Goal: Feedback & Contribution: Submit feedback/report problem

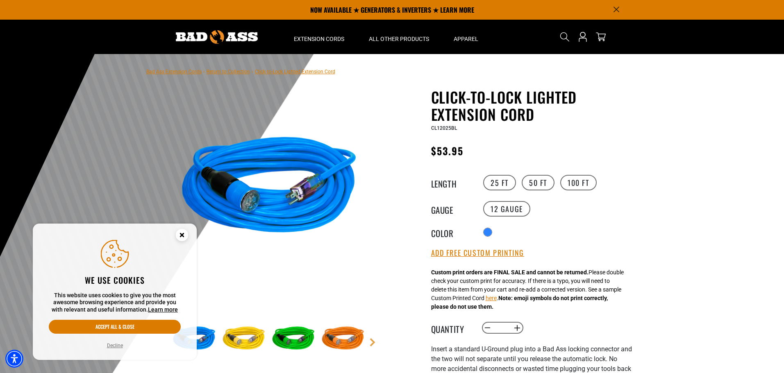
click at [180, 233] on circle "Cookie Consent" at bounding box center [182, 235] width 12 height 12
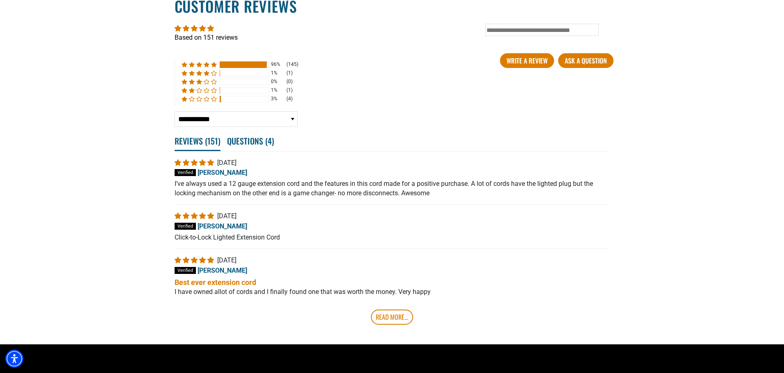
scroll to position [1571, 0]
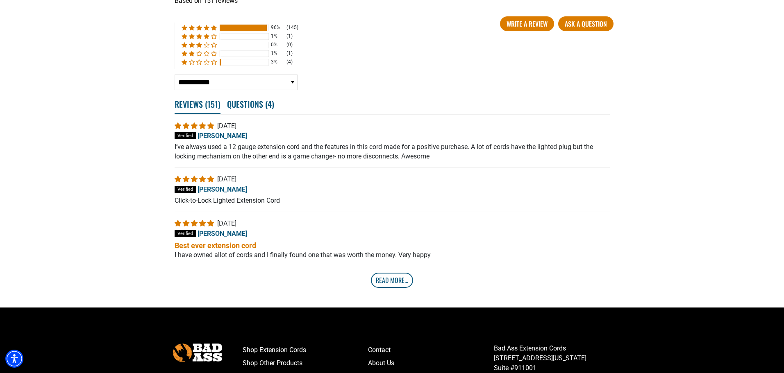
click at [398, 282] on link "Read More..." at bounding box center [392, 280] width 42 height 15
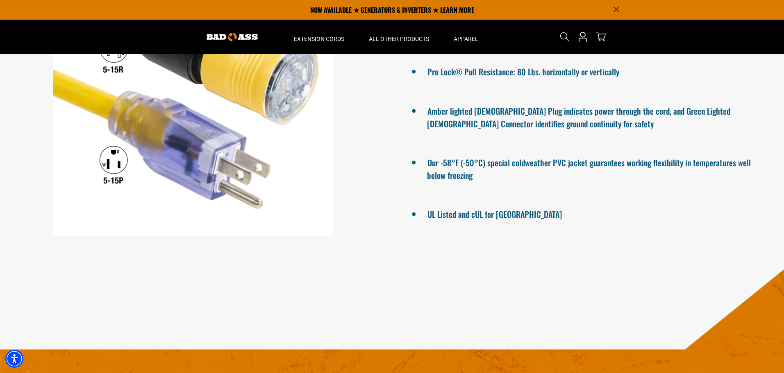
scroll to position [465, 0]
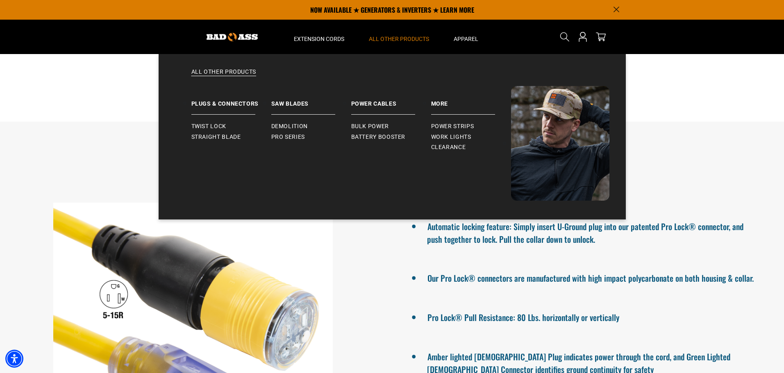
click at [398, 36] on span "All Other Products" at bounding box center [399, 38] width 60 height 7
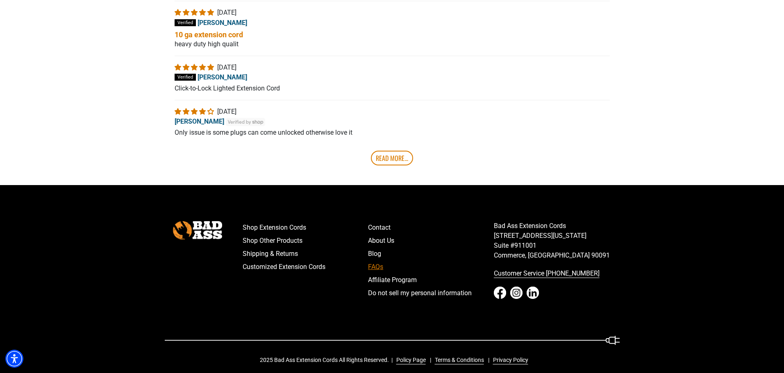
scroll to position [1847, 0]
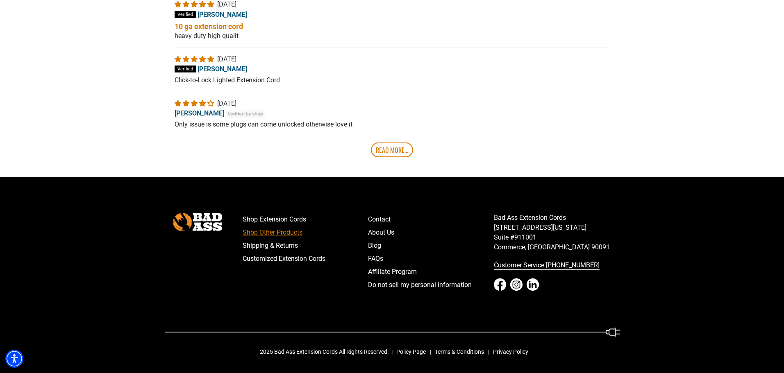
click at [275, 234] on link "Shop Other Products" at bounding box center [306, 232] width 126 height 13
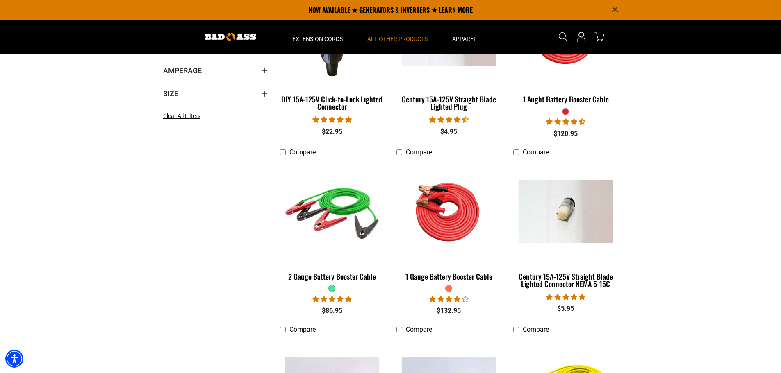
scroll to position [164, 0]
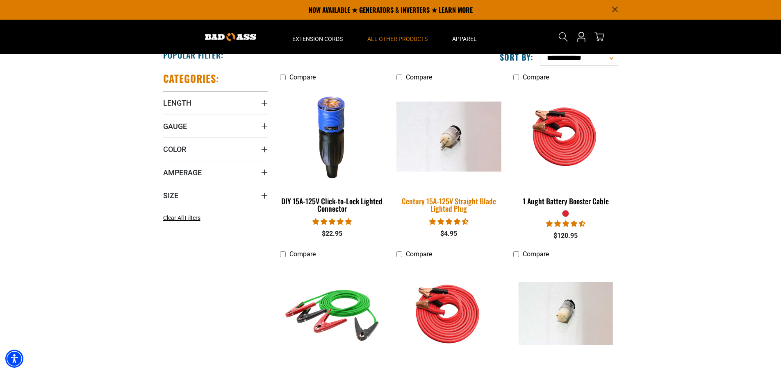
click at [448, 207] on div "Century 15A-125V Straight Blade Lighted Plug" at bounding box center [448, 204] width 104 height 15
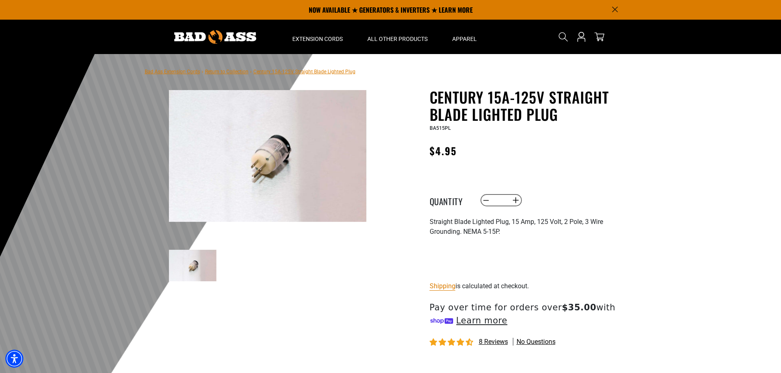
click at [190, 266] on img at bounding box center [193, 266] width 48 height 32
click at [255, 180] on img at bounding box center [267, 156] width 197 height 132
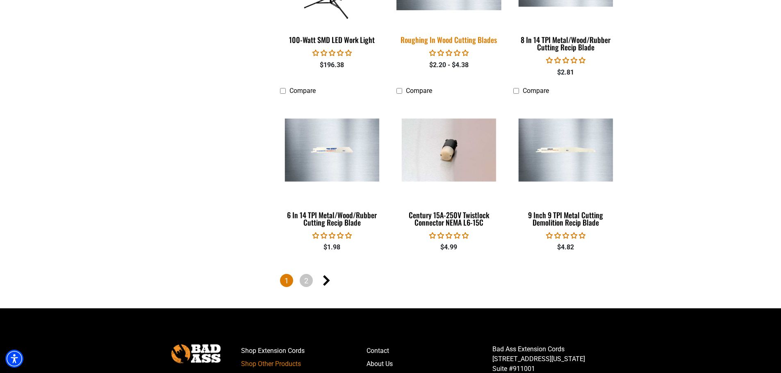
scroll to position [1803, 0]
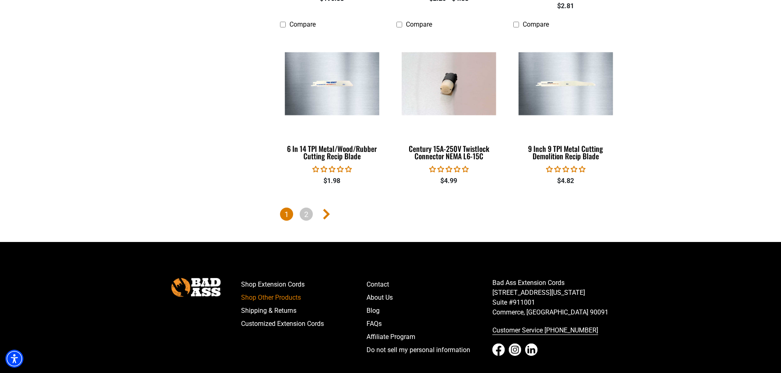
click at [329, 211] on icon "Next page" at bounding box center [326, 214] width 7 height 11
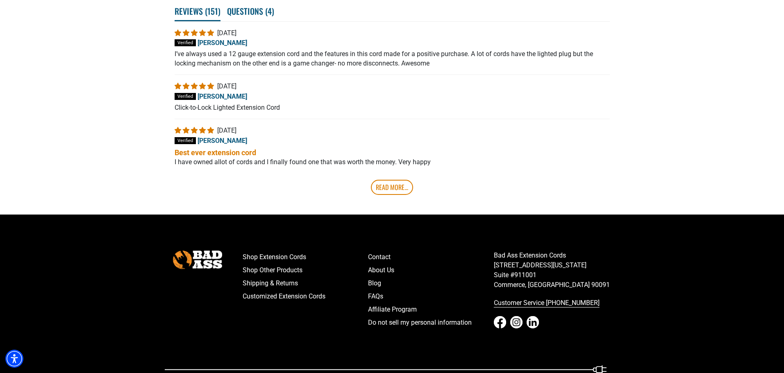
scroll to position [1680, 0]
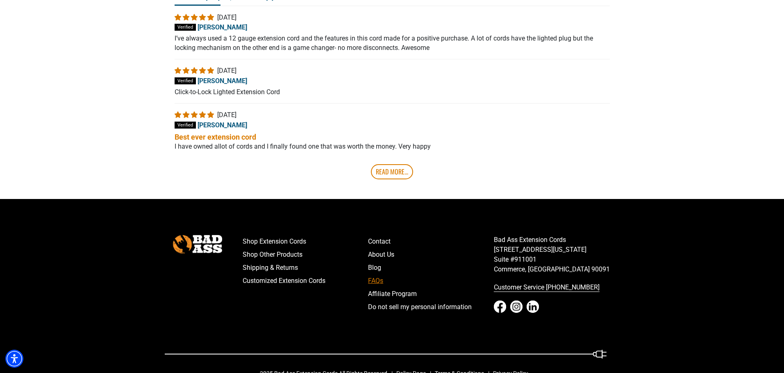
click at [379, 284] on link "FAQs" at bounding box center [431, 281] width 126 height 13
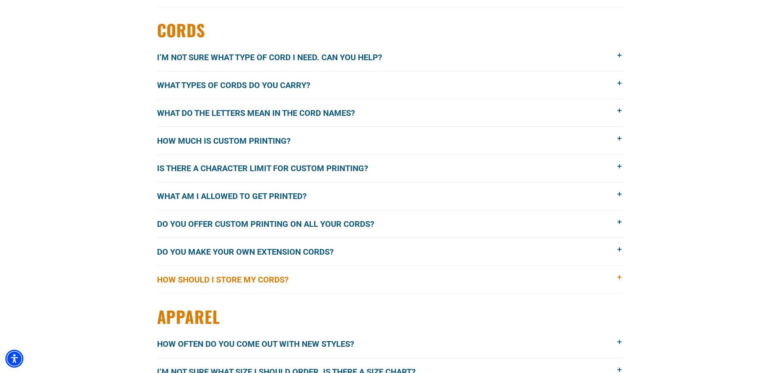
scroll to position [942, 0]
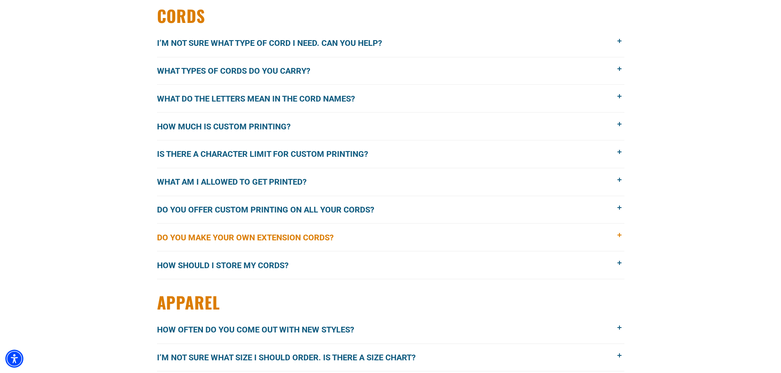
click at [619, 236] on span at bounding box center [619, 235] width 9 height 9
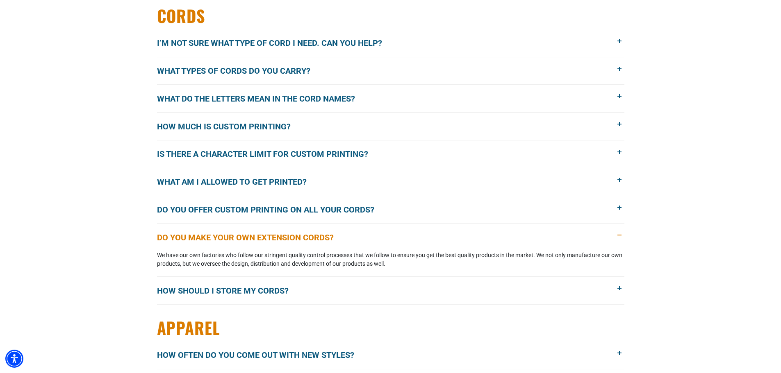
click at [621, 236] on span at bounding box center [619, 235] width 9 height 9
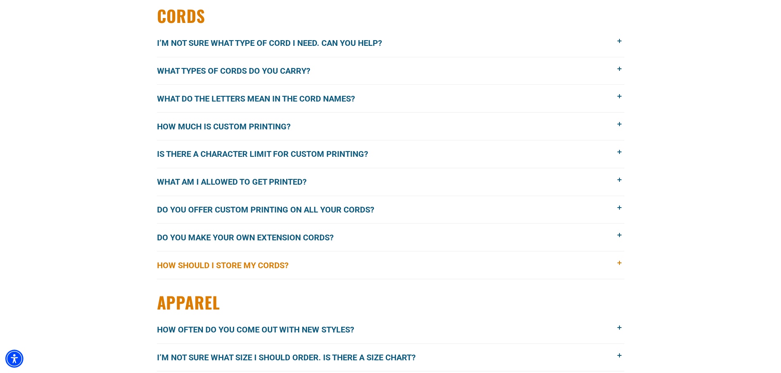
click at [619, 263] on span at bounding box center [619, 263] width 9 height 9
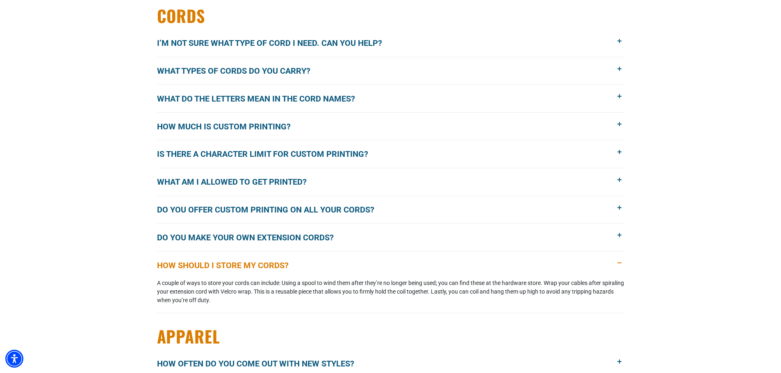
click at [615, 261] on span at bounding box center [619, 263] width 9 height 9
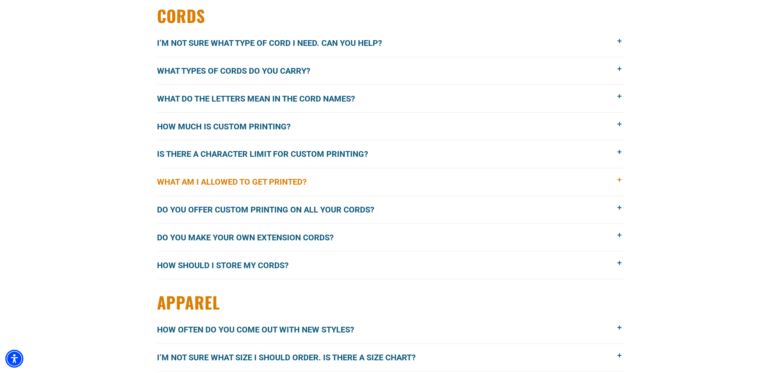
click at [618, 178] on span at bounding box center [619, 180] width 9 height 9
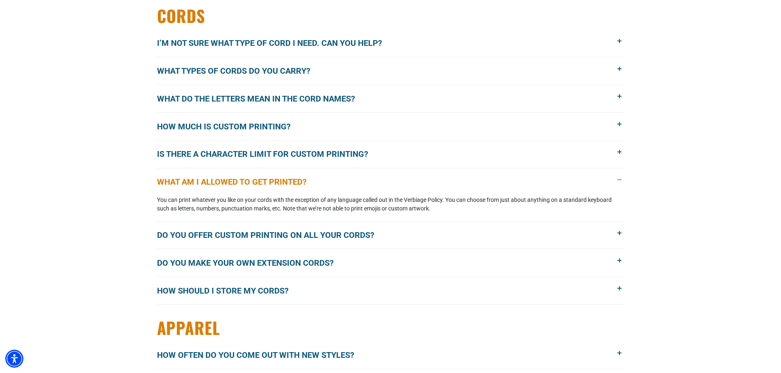
click at [618, 179] on span at bounding box center [619, 180] width 9 height 9
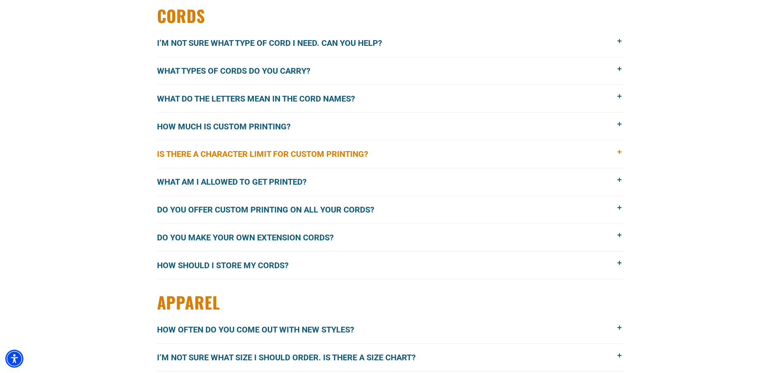
click at [617, 154] on span at bounding box center [619, 152] width 9 height 9
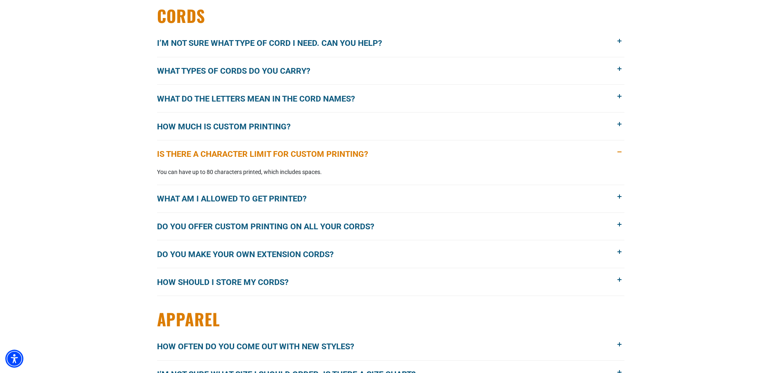
click at [617, 153] on span at bounding box center [619, 152] width 9 height 9
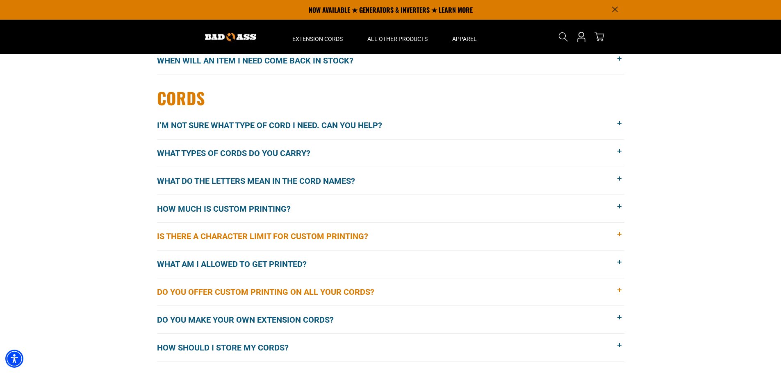
scroll to position [860, 0]
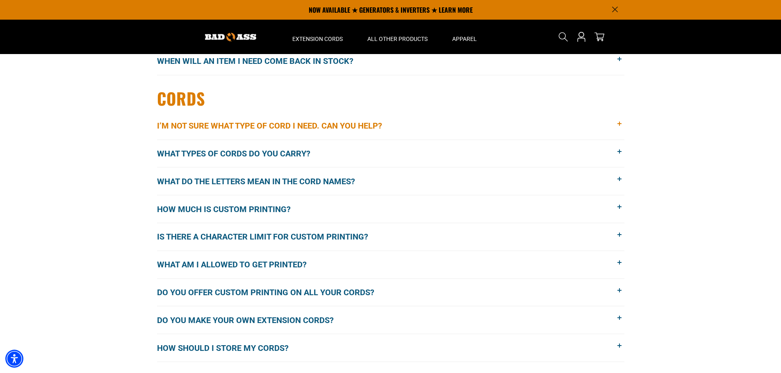
click at [622, 122] on span at bounding box center [619, 124] width 9 height 9
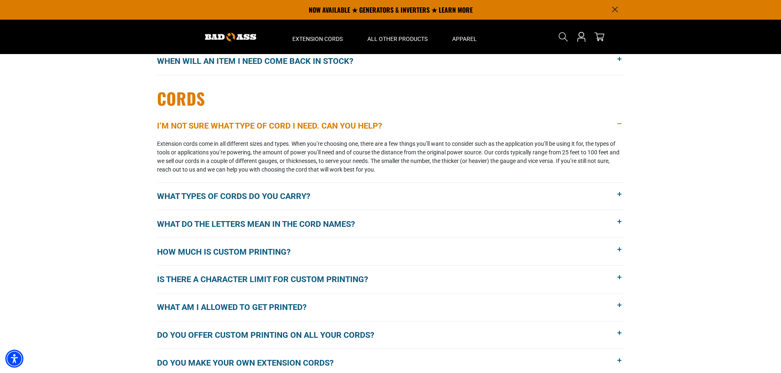
click at [621, 124] on span at bounding box center [619, 124] width 9 height 9
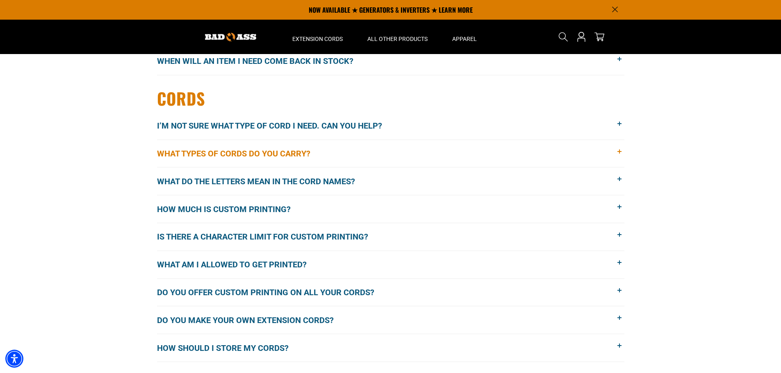
click at [621, 150] on span at bounding box center [619, 151] width 9 height 9
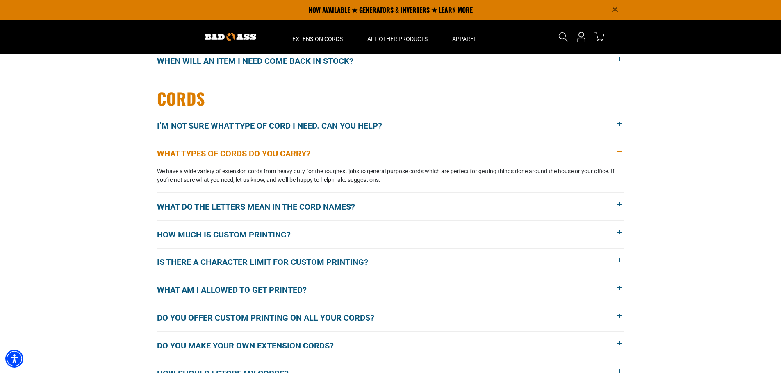
click at [618, 152] on span at bounding box center [619, 151] width 9 height 9
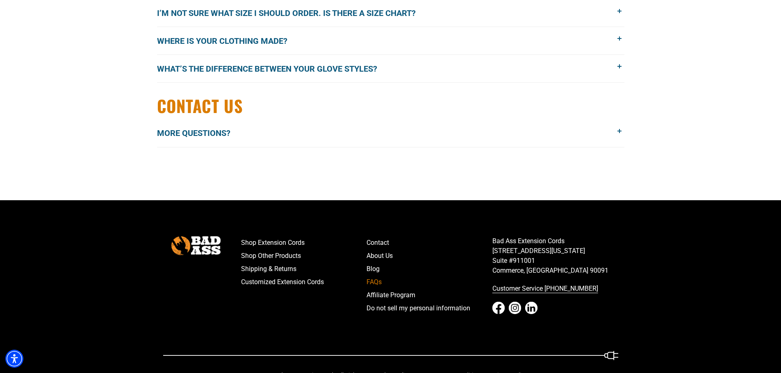
scroll to position [1310, 0]
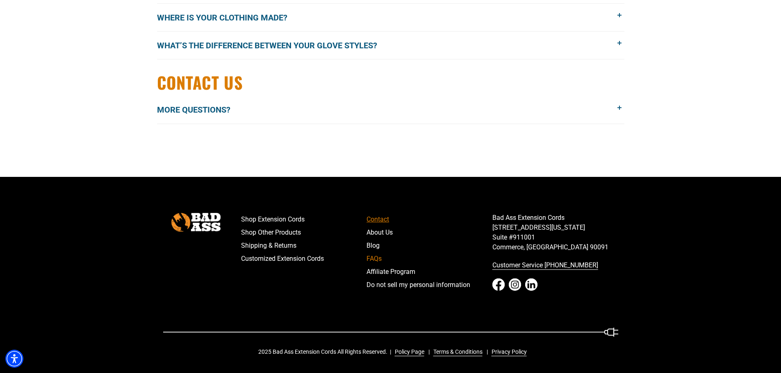
click at [378, 219] on link "Contact" at bounding box center [429, 219] width 126 height 13
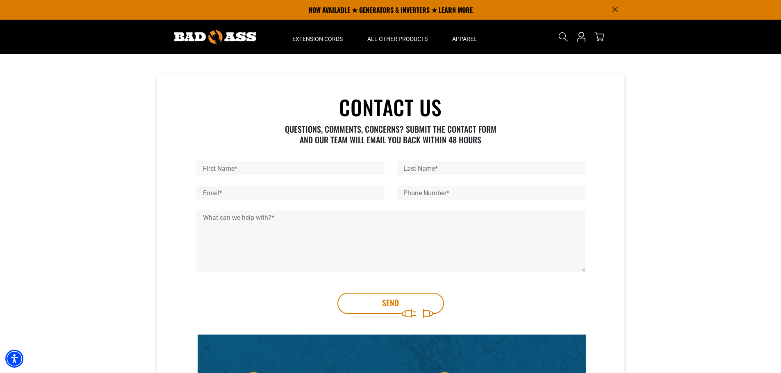
drag, startPoint x: 238, startPoint y: 168, endPoint x: 243, endPoint y: 167, distance: 5.2
click at [242, 167] on input "First Name *" at bounding box center [290, 168] width 188 height 14
type input "****"
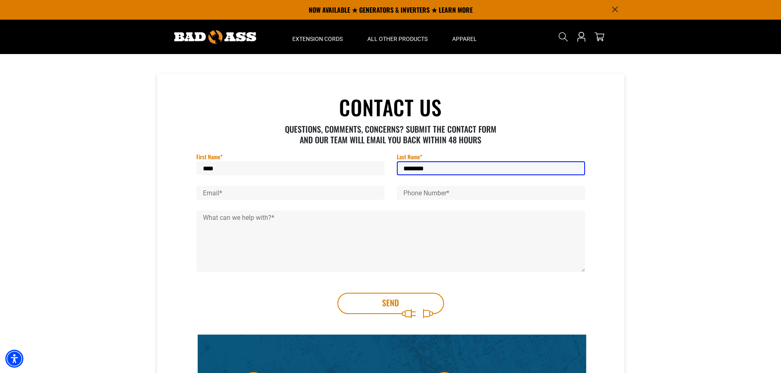
type input "********"
click at [245, 195] on input "Email *" at bounding box center [290, 193] width 188 height 14
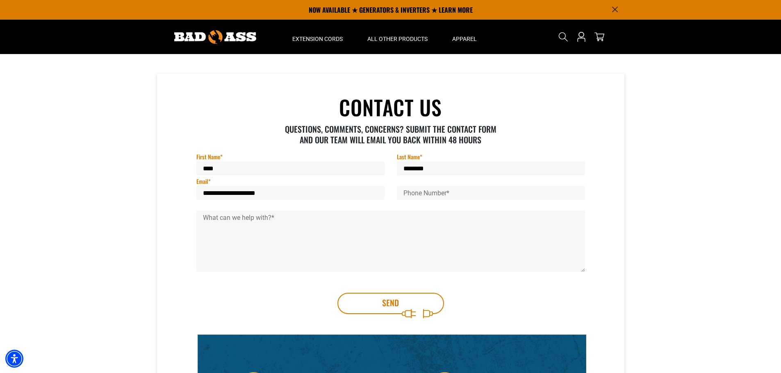
type input "**********"
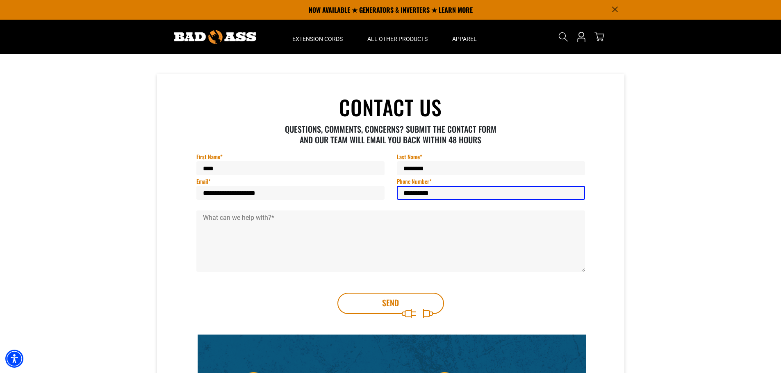
type input "**********"
click at [250, 229] on textarea "What can we help with? *" at bounding box center [390, 241] width 388 height 61
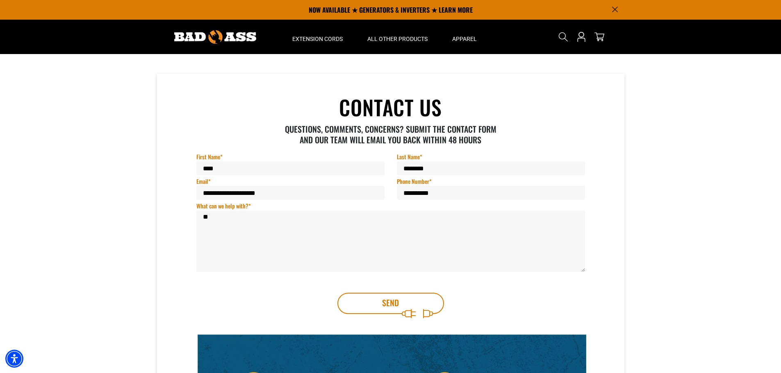
type textarea "*"
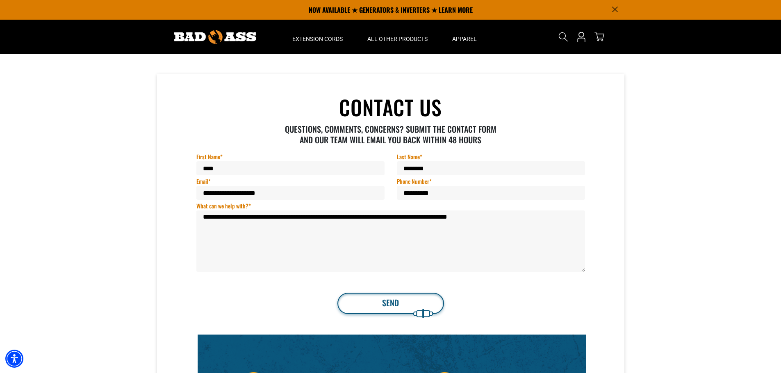
type textarea "**********"
click at [375, 300] on button "Send" at bounding box center [390, 303] width 107 height 21
